Goal: Information Seeking & Learning: Learn about a topic

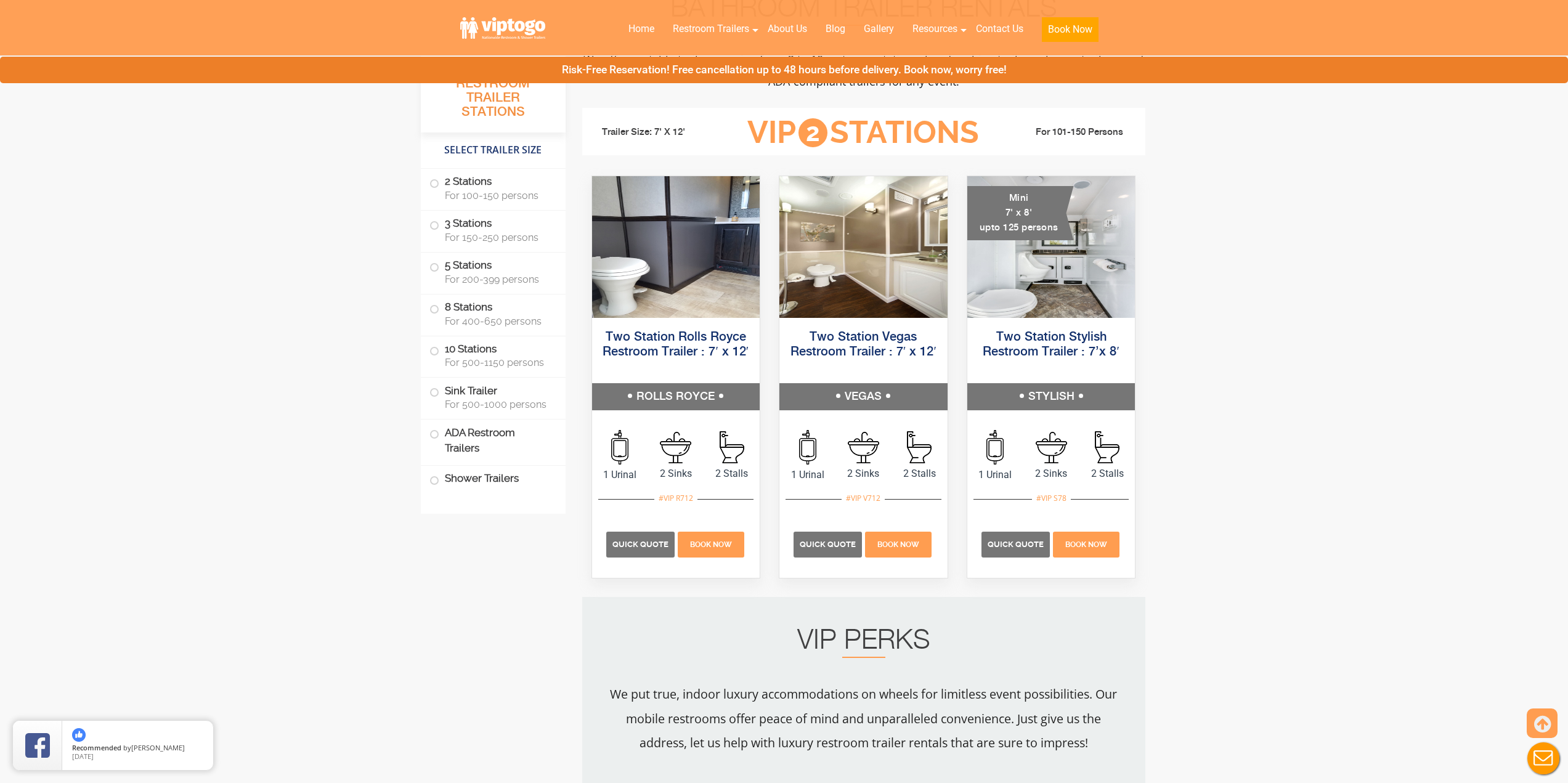
scroll to position [493, 0]
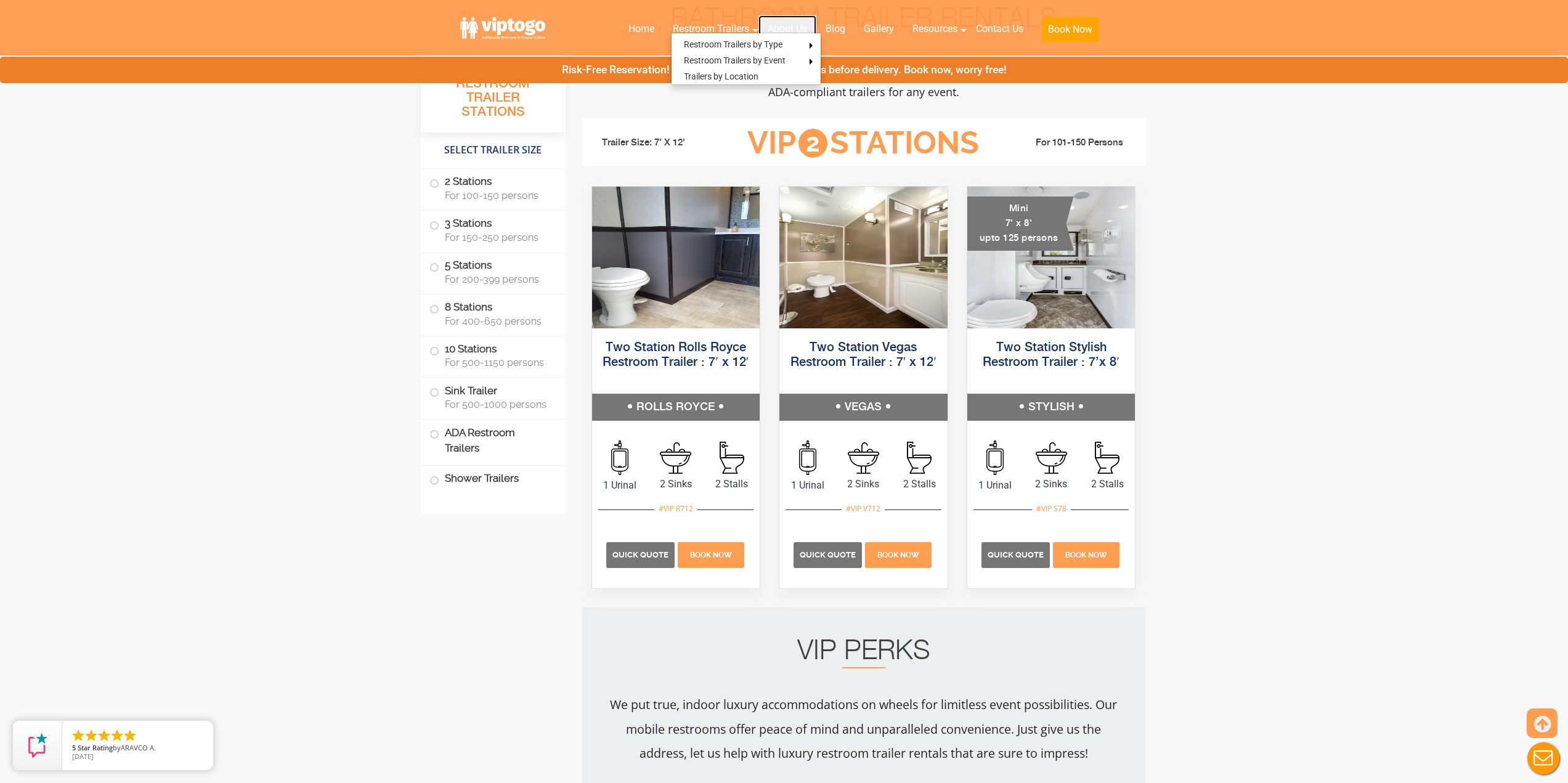
click at [781, 31] on link "About Us" at bounding box center [787, 28] width 58 height 27
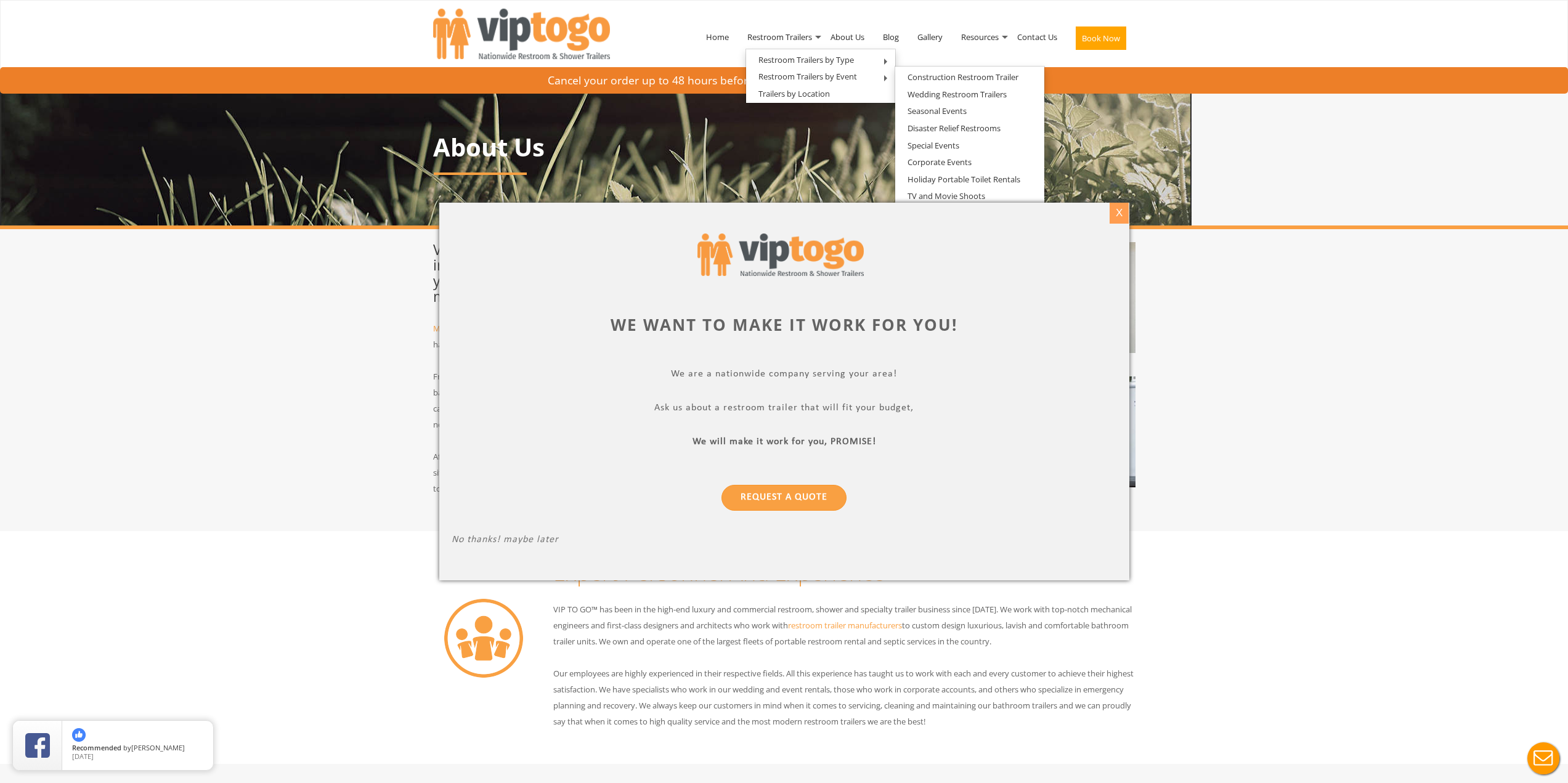
click at [1120, 214] on div "X" at bounding box center [1119, 213] width 19 height 21
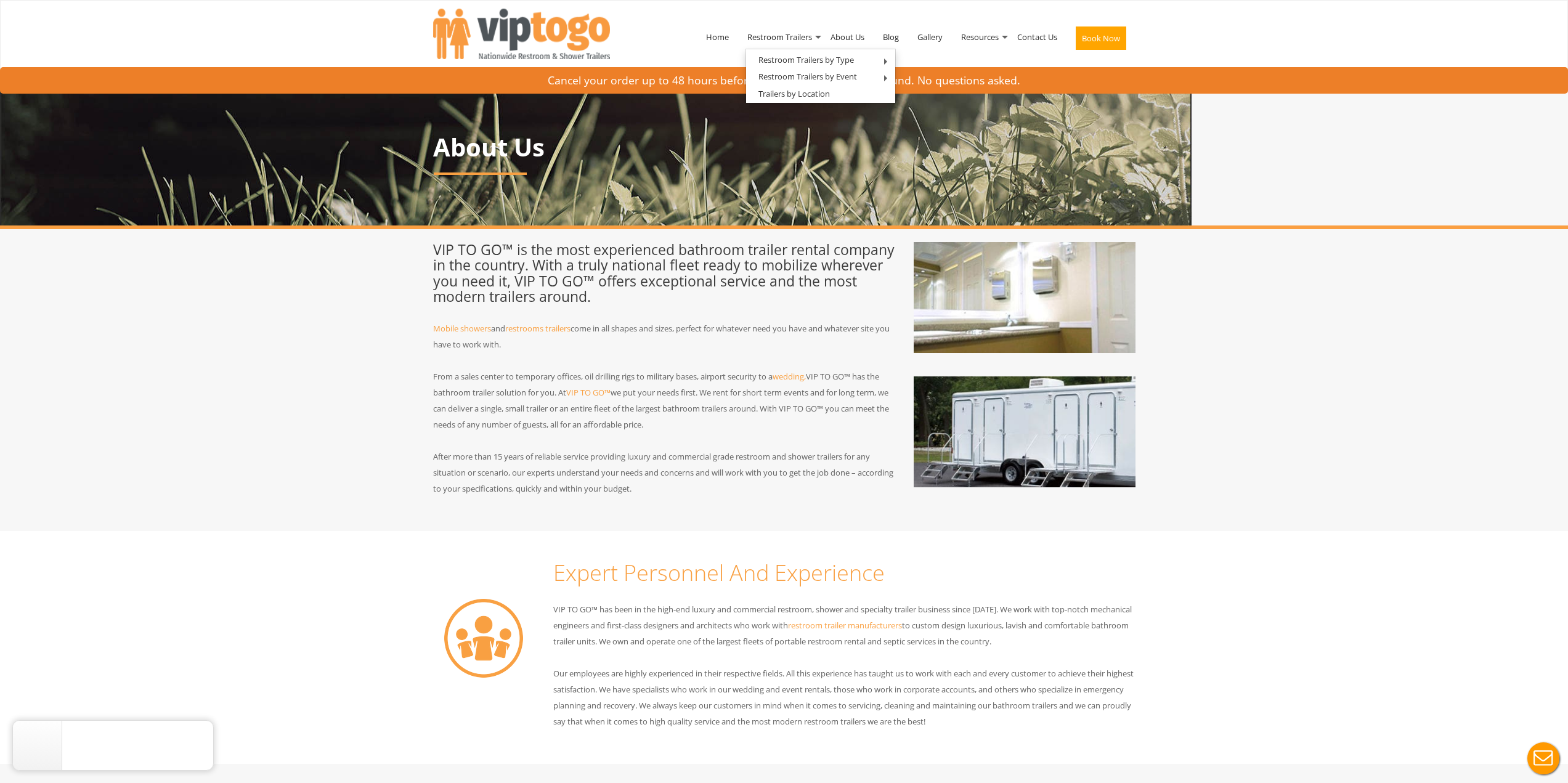
click at [719, 310] on div "VIP TO GO™ is the most experienced bathroom trailer rental company in the count…" at bounding box center [665, 378] width 481 height 270
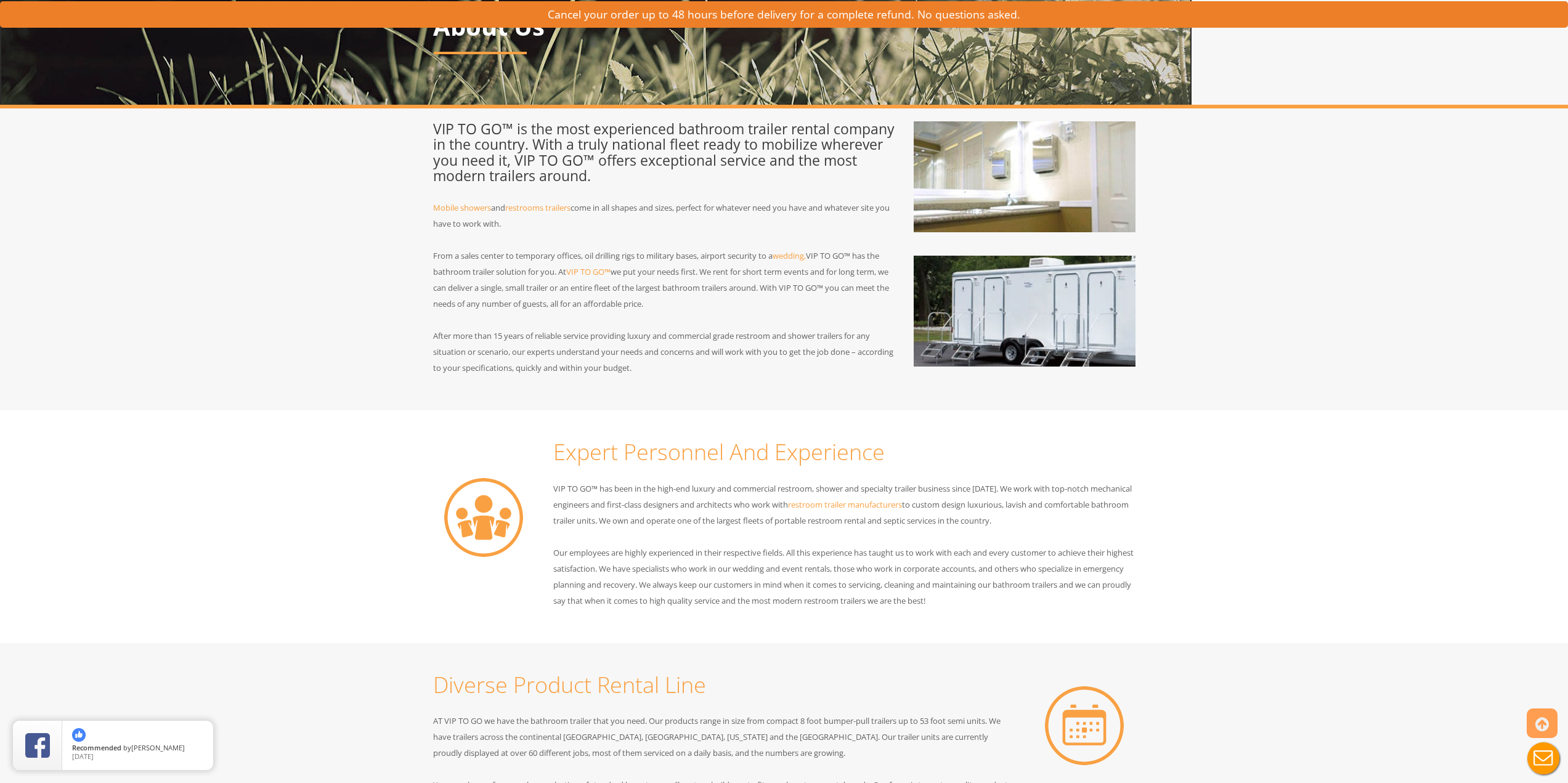
scroll to position [123, 0]
